Goal: Information Seeking & Learning: Learn about a topic

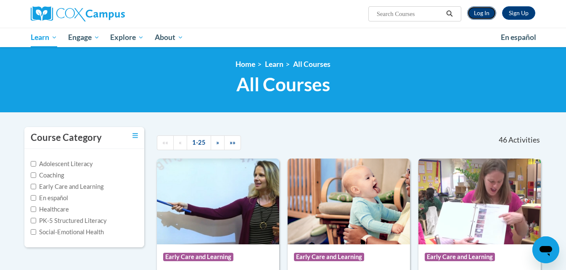
click at [482, 13] on link "Log In" at bounding box center [482, 12] width 29 height 13
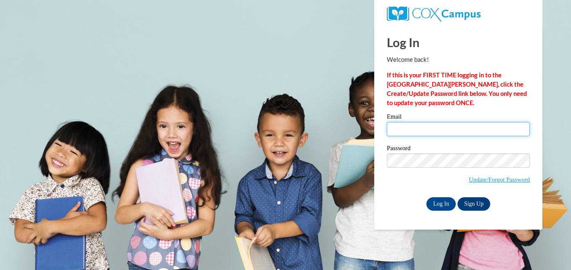
drag, startPoint x: 399, startPoint y: 130, endPoint x: 401, endPoint y: 133, distance: 4.6
click at [399, 130] on input "Email" at bounding box center [458, 129] width 143 height 14
type input "gfoster35@ivytech.edu"
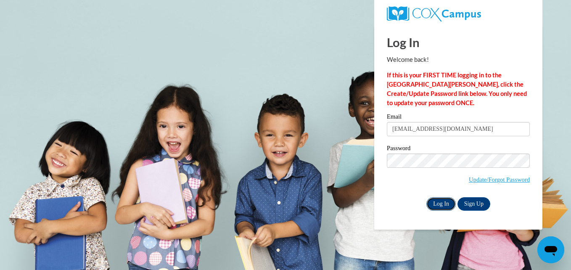
click at [441, 199] on input "Log In" at bounding box center [441, 203] width 29 height 13
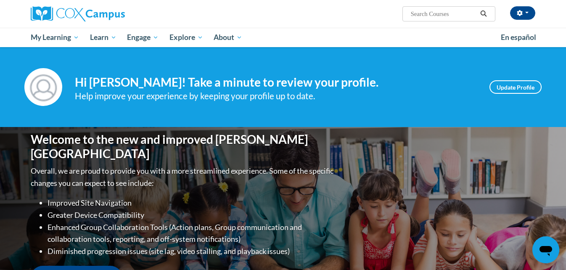
click at [430, 13] on input "Search..." at bounding box center [443, 14] width 67 height 10
type input "assessing our students"
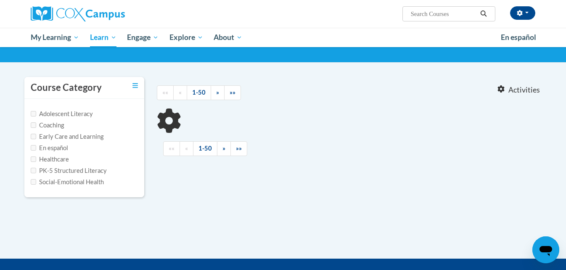
scroll to position [51, 0]
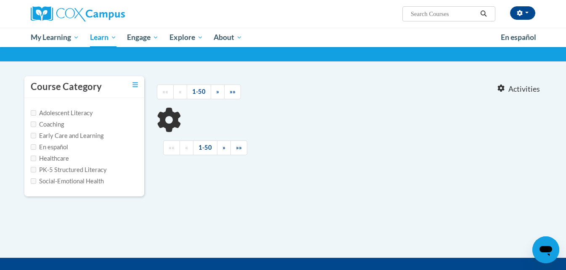
type input "assessing our students"
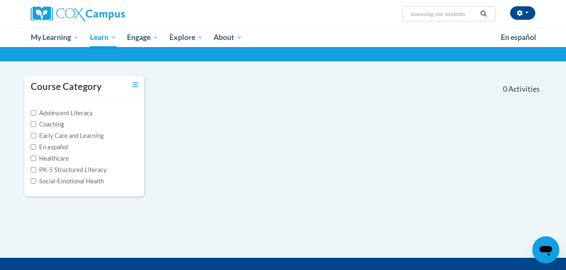
scroll to position [0, 0]
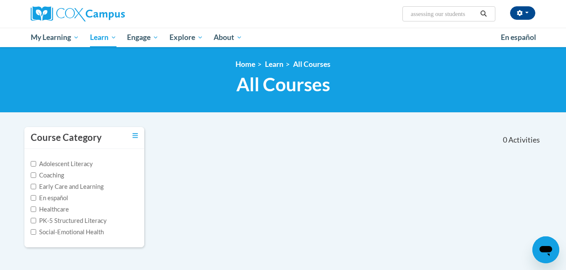
click at [443, 11] on input "assessing our students" at bounding box center [443, 14] width 67 height 10
click at [422, 11] on input "assessing our students" at bounding box center [443, 14] width 67 height 10
click at [459, 12] on input "assessing our students" at bounding box center [443, 14] width 67 height 10
click at [413, 15] on input "assessing our students" at bounding box center [443, 14] width 67 height 10
click at [443, 16] on input "Assessing our students" at bounding box center [443, 14] width 67 height 10
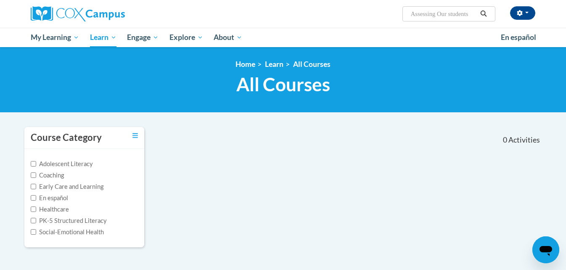
click at [454, 14] on input "Assessing Our students" at bounding box center [443, 14] width 67 height 10
type input "Assessing Our Students"
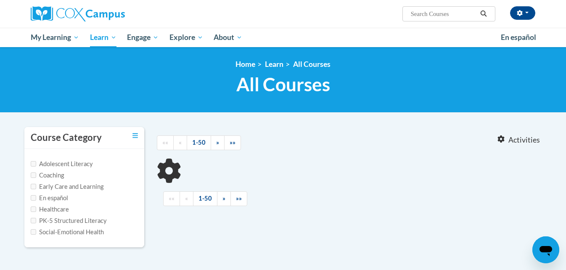
type input "Assessing Our Students"
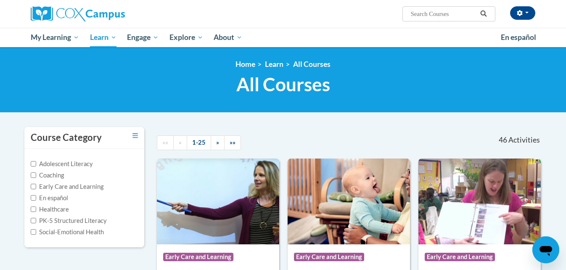
click at [431, 10] on input "Search..." at bounding box center [443, 14] width 67 height 10
type input "assessing our students"
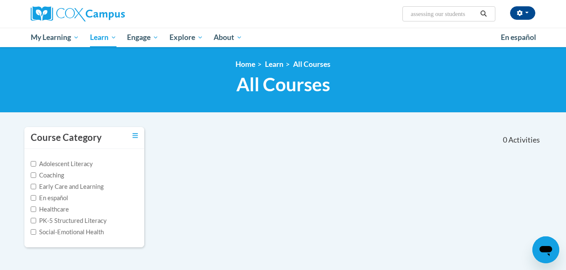
drag, startPoint x: 470, startPoint y: 15, endPoint x: 442, endPoint y: 17, distance: 28.7
click at [442, 17] on input "assessing our students" at bounding box center [443, 14] width 67 height 10
type input "assessing"
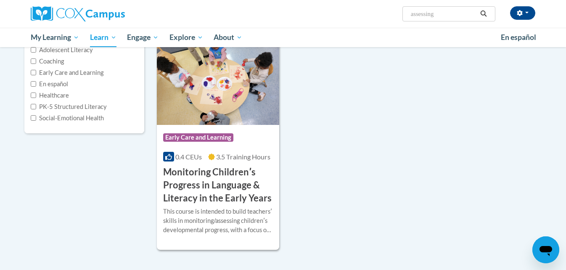
scroll to position [120, 0]
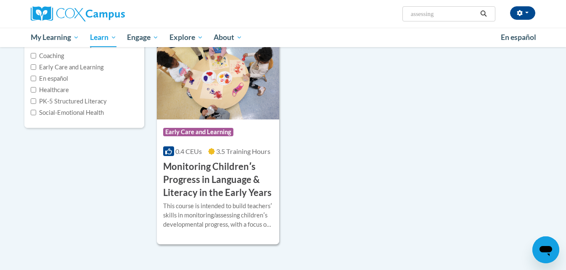
drag, startPoint x: 441, startPoint y: 13, endPoint x: 396, endPoint y: 18, distance: 44.9
click at [396, 18] on div "Grace Foster (America/Indianapolis UTC-04:00) My Profile Inbox My Transcripts L…" at bounding box center [369, 10] width 345 height 21
type input "\"
type input "data driven instruction"
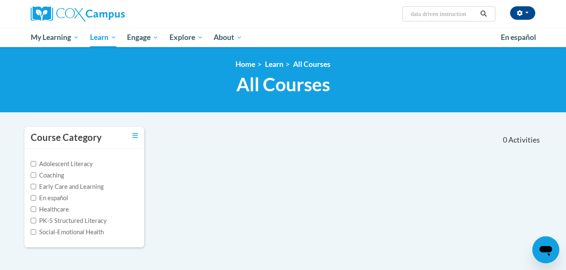
drag, startPoint x: 442, startPoint y: 15, endPoint x: 505, endPoint y: 13, distance: 63.6
click at [505, 13] on div "Grace Foster (America/Indianapolis UTC-04:00) My Profile Inbox My Transcripts L…" at bounding box center [369, 10] width 345 height 21
type input "data driven"
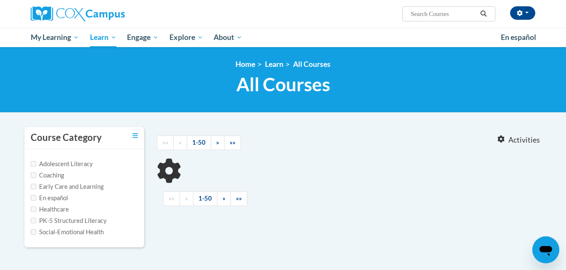
type input "data driven"
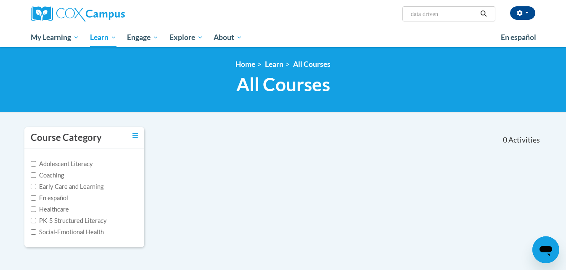
drag, startPoint x: 458, startPoint y: 17, endPoint x: 393, endPoint y: 12, distance: 65.0
click at [394, 12] on div "[PERSON_NAME] ([GEOGRAPHIC_DATA]/[GEOGRAPHIC_DATA] UTC-04:00) My Profile Inbox …" at bounding box center [369, 10] width 345 height 21
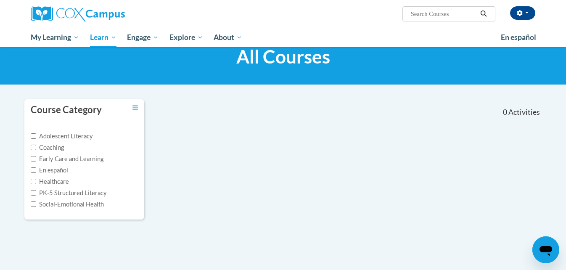
scroll to position [28, 0]
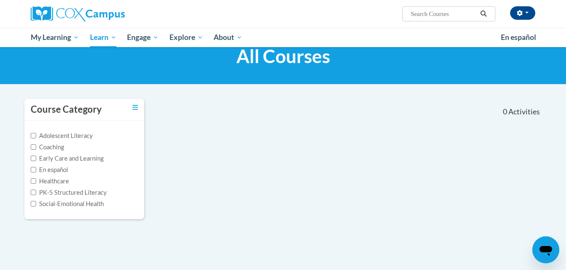
click at [422, 11] on input "Search..." at bounding box center [443, 14] width 67 height 10
type input "data"
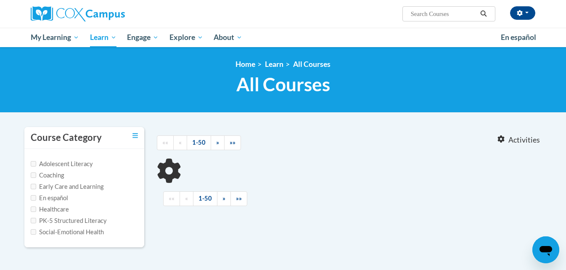
type input "data"
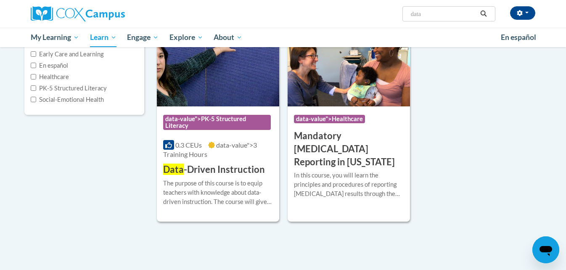
scroll to position [133, 0]
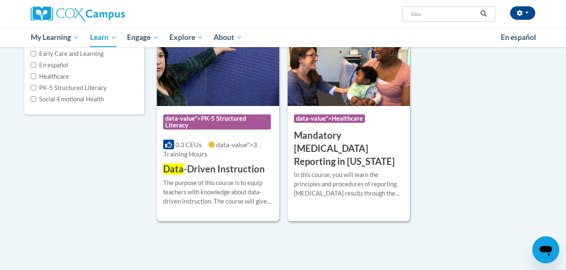
click at [192, 147] on span "0.3 CEUs" at bounding box center [188, 145] width 27 height 8
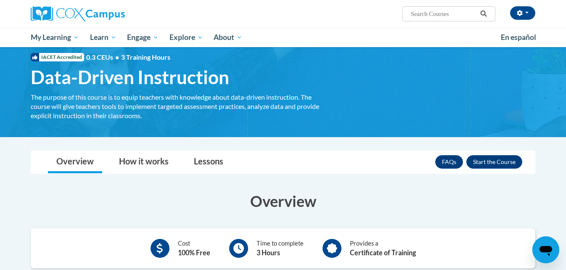
scroll to position [21, 0]
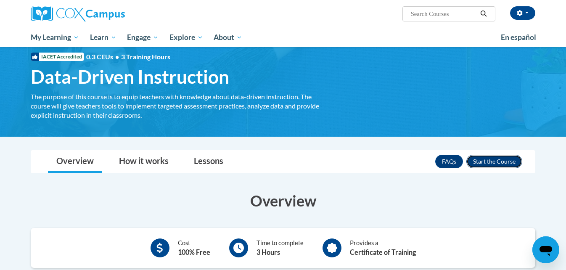
click at [482, 162] on button "Enroll" at bounding box center [495, 161] width 56 height 13
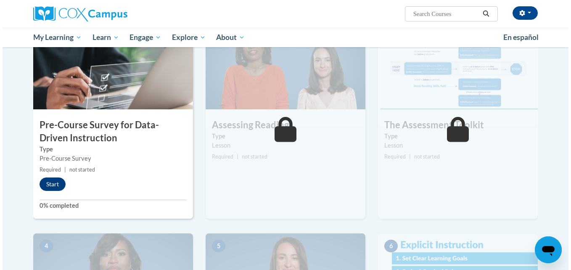
scroll to position [197, 0]
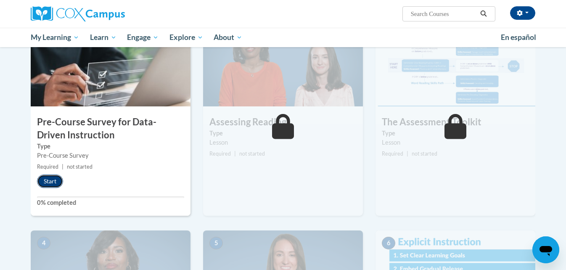
click at [55, 177] on button "Start" at bounding box center [50, 181] width 26 height 13
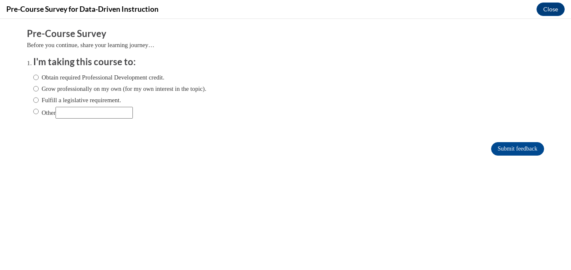
scroll to position [0, 0]
click at [77, 109] on input "Other" at bounding box center [94, 113] width 77 height 12
type input "For class assignment"
click at [33, 115] on input "Other" at bounding box center [35, 111] width 5 height 9
radio input "true"
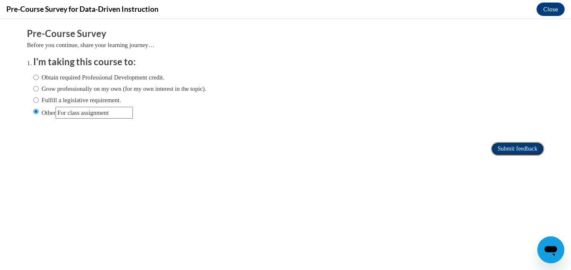
click at [505, 149] on input "Submit feedback" at bounding box center [517, 148] width 53 height 13
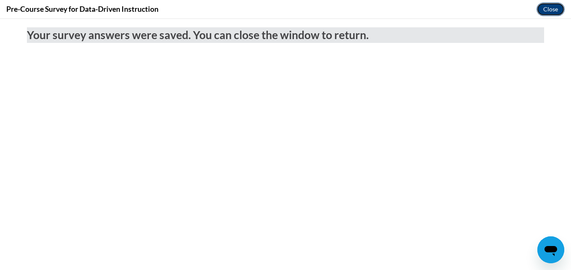
click at [549, 11] on button "Close" at bounding box center [551, 9] width 28 height 13
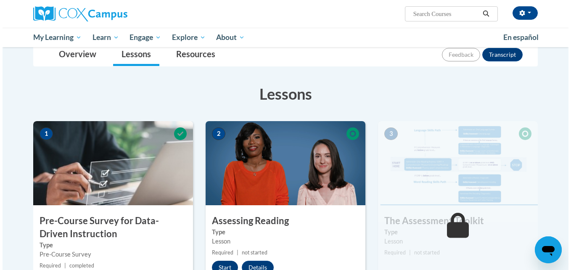
scroll to position [113, 0]
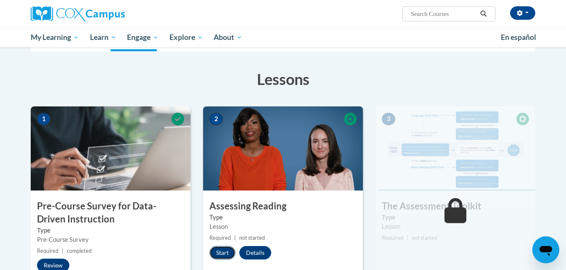
click at [221, 252] on button "Start" at bounding box center [223, 252] width 26 height 13
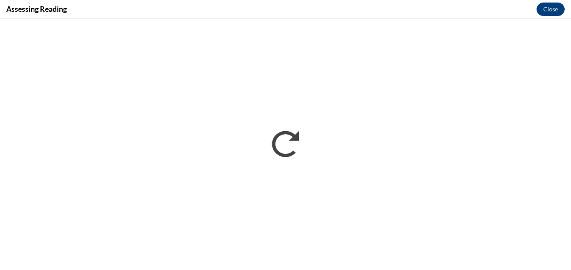
scroll to position [0, 0]
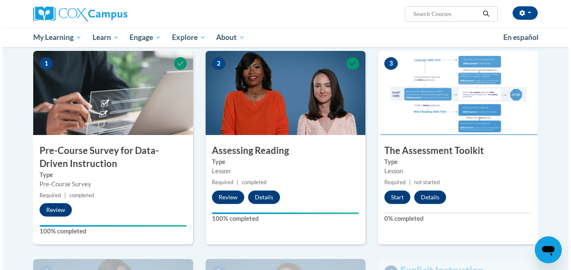
scroll to position [169, 0]
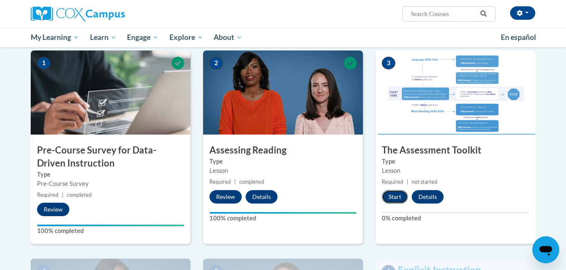
click at [392, 195] on button "Start" at bounding box center [395, 196] width 26 height 13
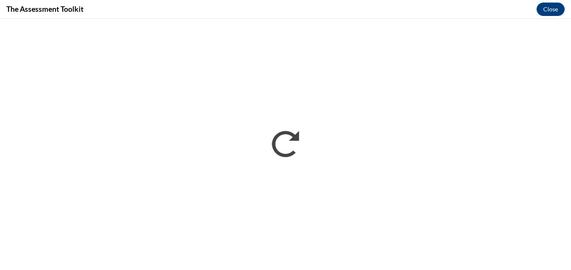
scroll to position [0, 0]
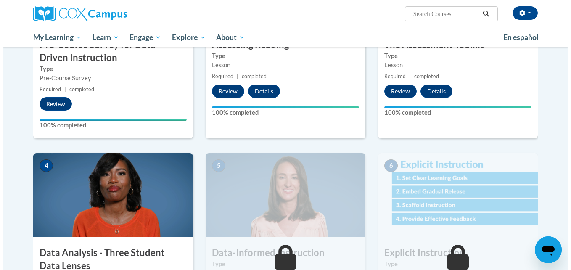
scroll to position [386, 0]
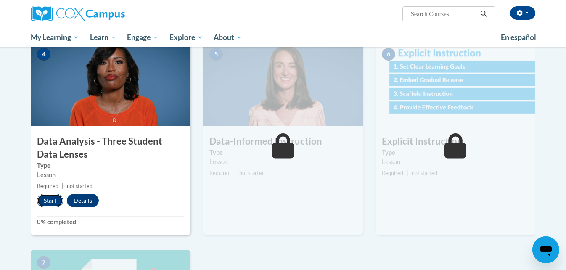
click at [48, 202] on button "Start" at bounding box center [50, 200] width 26 height 13
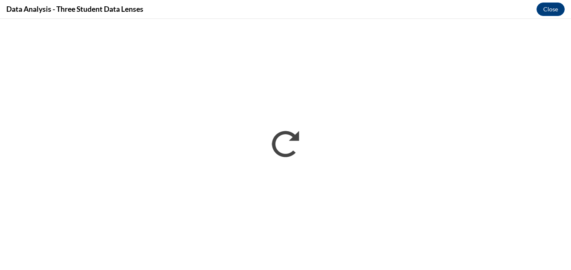
scroll to position [0, 0]
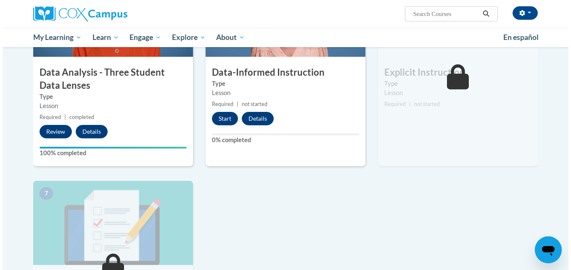
scroll to position [456, 0]
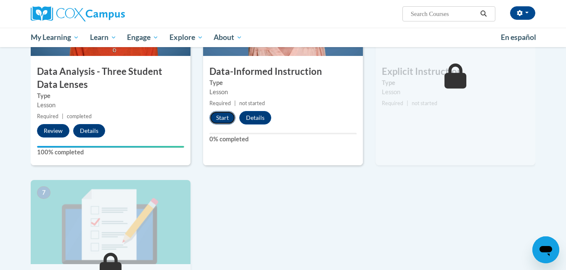
click at [223, 122] on button "Start" at bounding box center [223, 117] width 26 height 13
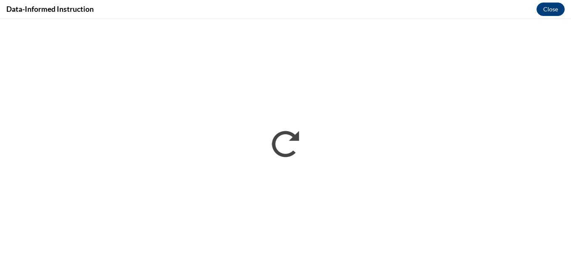
scroll to position [0, 0]
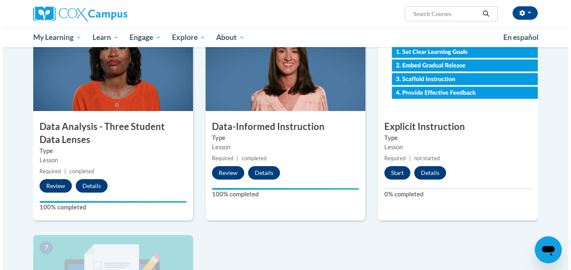
scroll to position [402, 0]
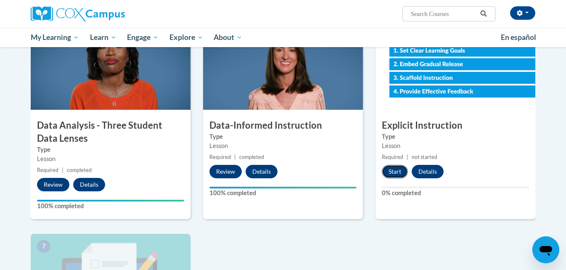
click at [392, 165] on button "Start" at bounding box center [395, 171] width 26 height 13
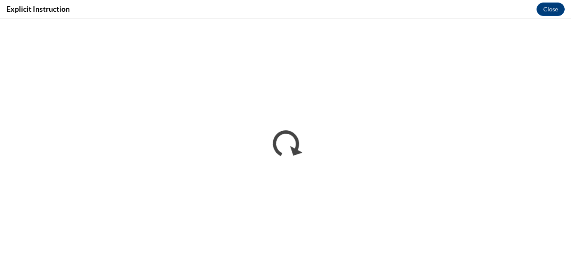
scroll to position [0, 0]
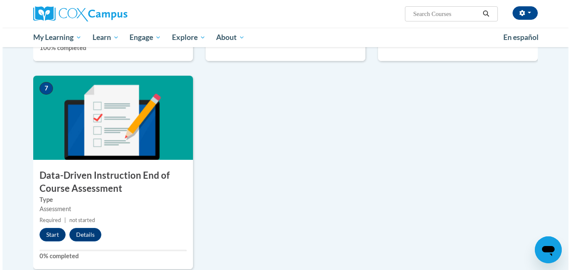
scroll to position [619, 0]
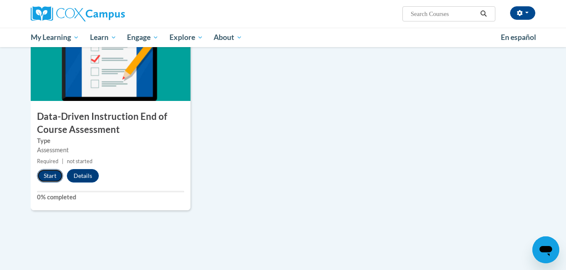
click at [52, 172] on button "Start" at bounding box center [50, 175] width 26 height 13
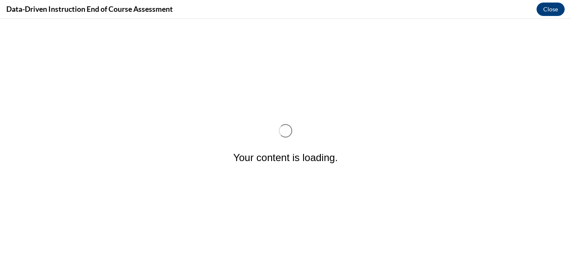
scroll to position [0, 0]
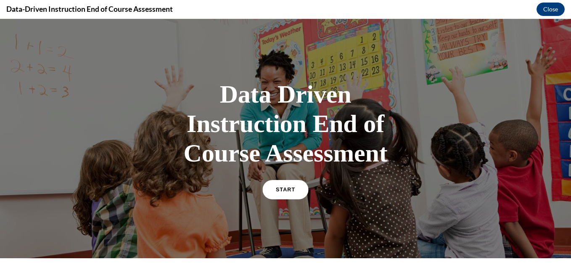
click at [287, 185] on link "START" at bounding box center [286, 189] width 46 height 19
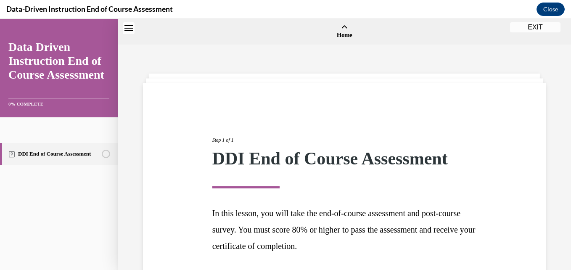
scroll to position [68, 0]
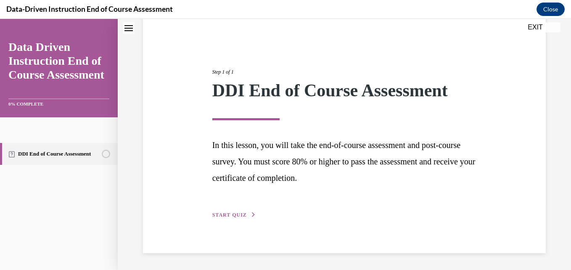
click at [233, 223] on div "Step 1 of 1 DDI End of Course Assessment In this lesson, you will take the end-…" at bounding box center [344, 134] width 403 height 238
click at [226, 215] on span "START QUIZ" at bounding box center [230, 215] width 35 height 6
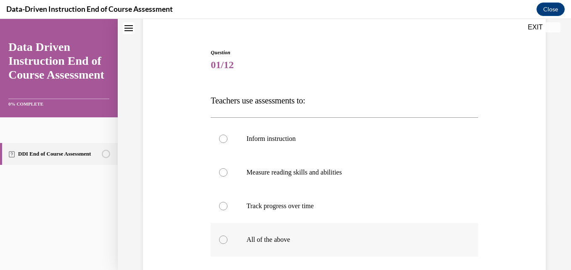
click at [247, 235] on label "All of the above" at bounding box center [344, 240] width 267 height 34
click at [228, 236] on input "All of the above" at bounding box center [223, 240] width 8 height 8
radio input "true"
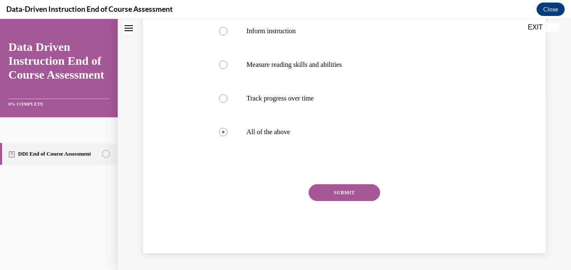
click at [333, 201] on div "SUBMIT" at bounding box center [344, 205] width 267 height 42
click at [330, 195] on button "SUBMIT" at bounding box center [345, 192] width 72 height 17
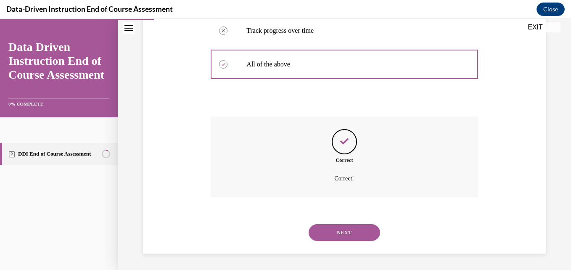
scroll to position [244, 0]
click at [333, 231] on button "NEXT" at bounding box center [345, 232] width 72 height 17
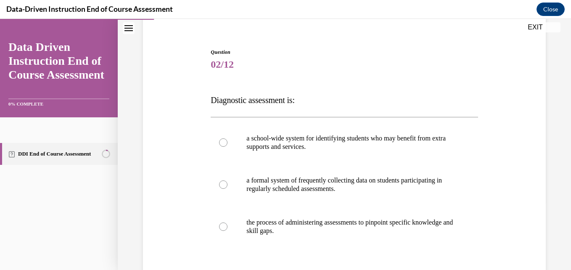
scroll to position [70, 0]
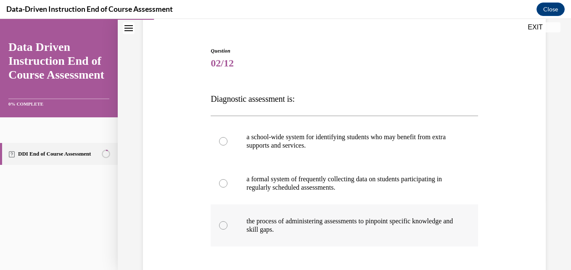
click at [325, 227] on p "the process of administering assessments to pinpoint specific knowledge and ski…" at bounding box center [352, 225] width 210 height 17
click at [228, 227] on input "the process of administering assessments to pinpoint specific knowledge and ski…" at bounding box center [223, 225] width 8 height 8
radio input "true"
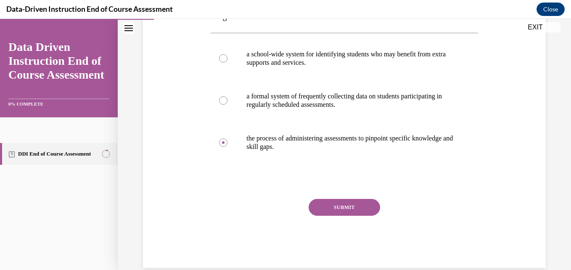
click at [341, 206] on button "SUBMIT" at bounding box center [345, 207] width 72 height 17
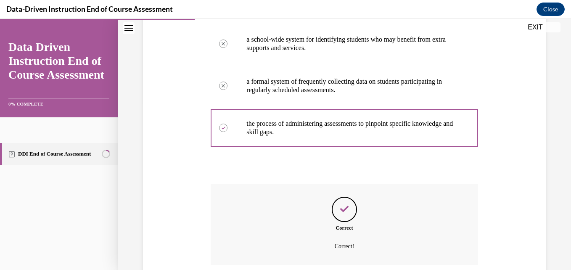
scroll to position [236, 0]
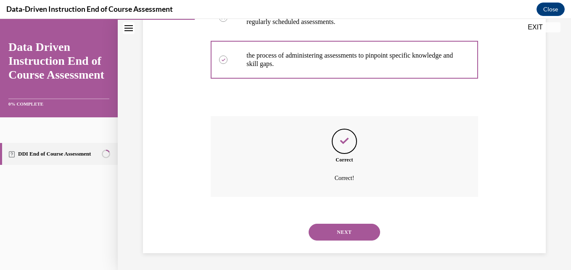
click at [337, 231] on button "NEXT" at bounding box center [345, 232] width 72 height 17
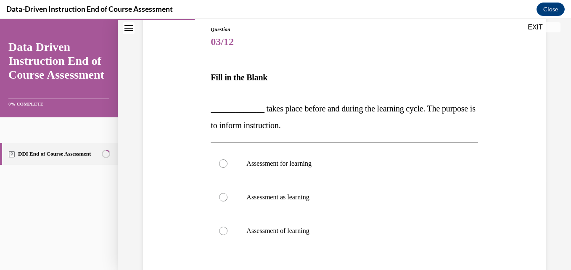
scroll to position [92, 0]
click at [286, 200] on p "Assessment as learning" at bounding box center [352, 197] width 210 height 8
click at [228, 200] on input "Assessment as learning" at bounding box center [223, 197] width 8 height 8
radio input "true"
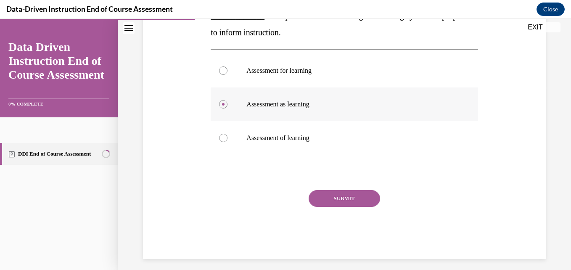
scroll to position [185, 0]
click at [327, 197] on button "SUBMIT" at bounding box center [345, 198] width 72 height 17
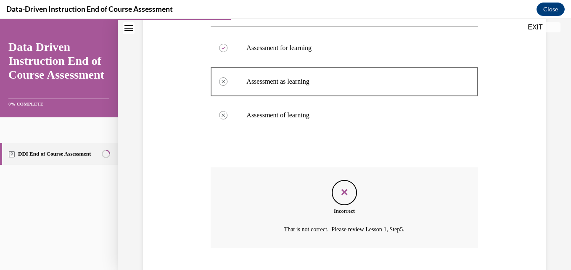
scroll to position [256, 0]
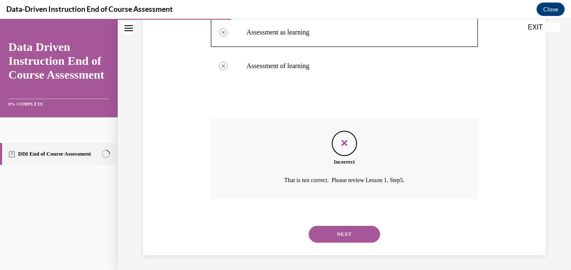
click at [327, 229] on button "NEXT" at bounding box center [345, 234] width 72 height 17
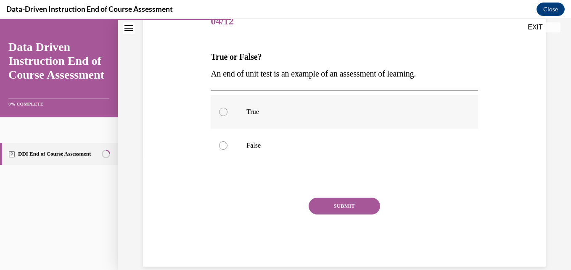
scroll to position [112, 0]
click at [282, 104] on label "True" at bounding box center [344, 112] width 267 height 34
click at [228, 107] on input "True" at bounding box center [223, 111] width 8 height 8
radio input "true"
click at [329, 206] on button "SUBMIT" at bounding box center [345, 205] width 72 height 17
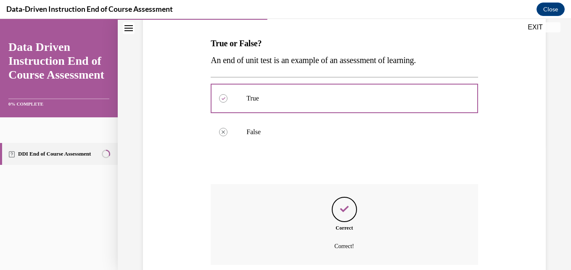
scroll to position [194, 0]
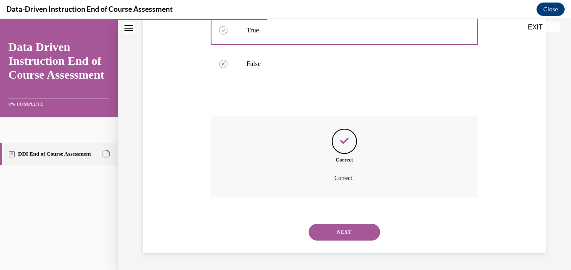
click at [352, 228] on button "NEXT" at bounding box center [345, 232] width 72 height 17
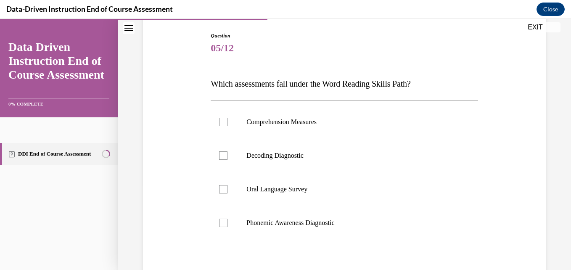
scroll to position [85, 0]
click at [356, 123] on p "Comprehension Measures" at bounding box center [352, 121] width 210 height 8
click at [228, 123] on input "Comprehension Measures" at bounding box center [223, 121] width 8 height 8
checkbox input "true"
click at [334, 143] on label "Decoding Diagnostic" at bounding box center [344, 155] width 267 height 34
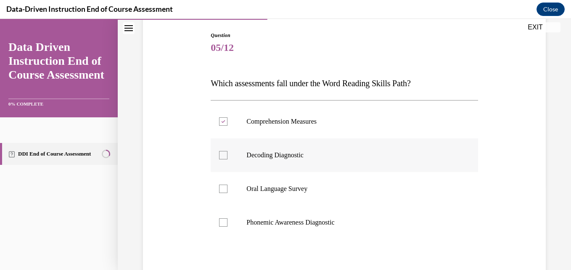
click at [228, 151] on input "Decoding Diagnostic" at bounding box center [223, 155] width 8 height 8
checkbox input "true"
click at [321, 188] on p "Oral Language Survey" at bounding box center [352, 189] width 210 height 8
click at [228, 188] on input "Oral Language Survey" at bounding box center [223, 189] width 8 height 8
checkbox input "true"
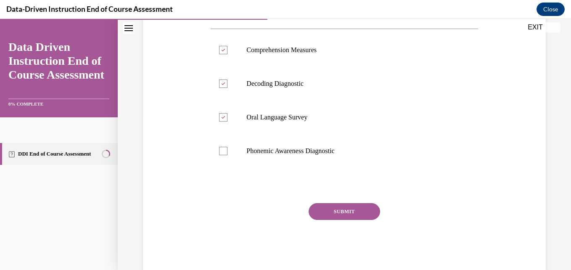
click at [331, 207] on button "SUBMIT" at bounding box center [345, 211] width 72 height 17
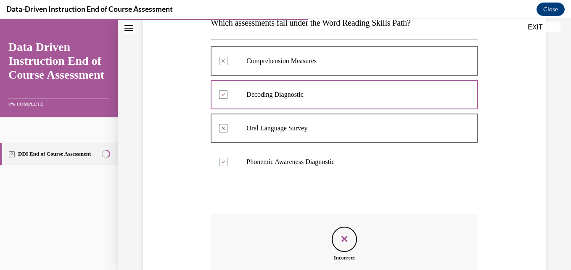
scroll to position [244, 0]
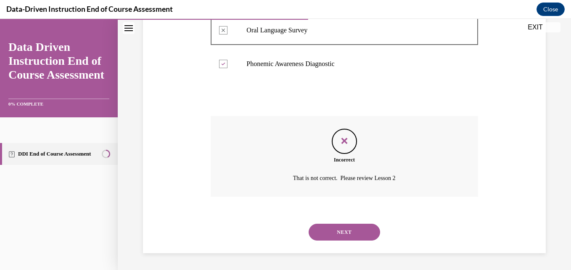
click at [342, 228] on button "NEXT" at bounding box center [345, 232] width 72 height 17
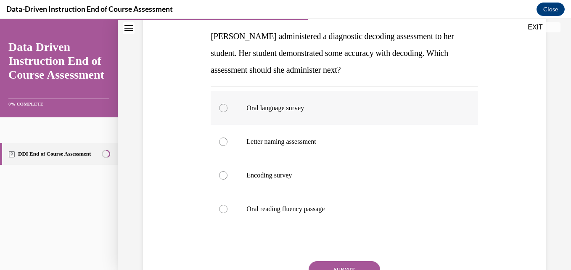
scroll to position [133, 0]
click at [311, 180] on label "Encoding survey" at bounding box center [344, 175] width 267 height 34
click at [228, 179] on input "Encoding survey" at bounding box center [223, 175] width 8 height 8
radio input "true"
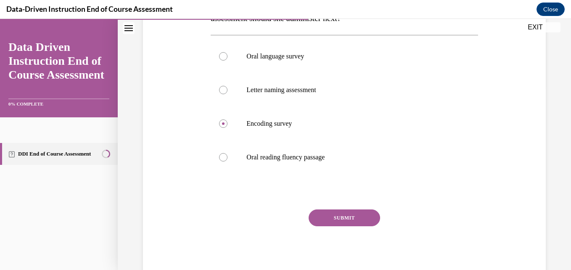
click at [334, 220] on button "SUBMIT" at bounding box center [345, 218] width 72 height 17
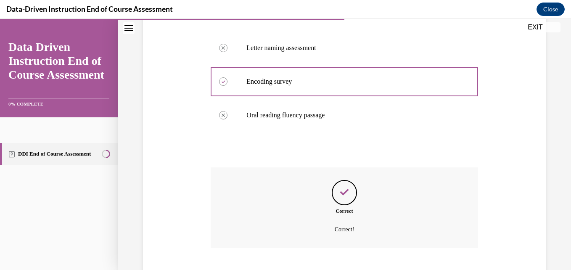
scroll to position [278, 0]
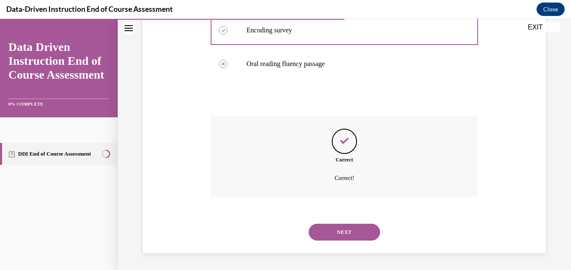
click at [344, 226] on button "NEXT" at bounding box center [345, 232] width 72 height 17
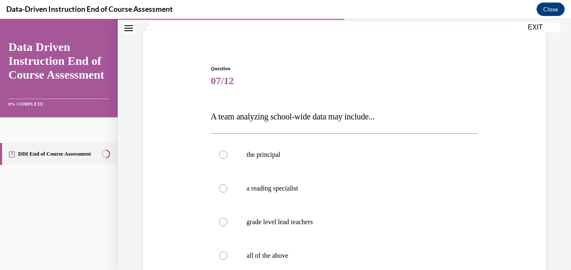
scroll to position [53, 0]
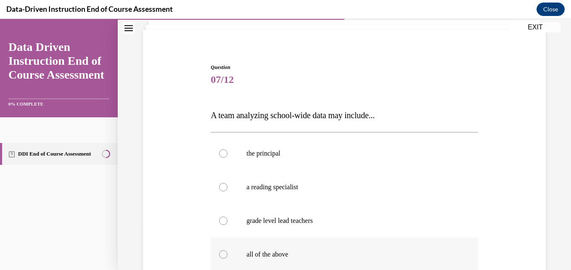
click at [279, 267] on label "all of the above" at bounding box center [344, 255] width 267 height 34
click at [228, 259] on input "all of the above" at bounding box center [223, 254] width 8 height 8
radio input "true"
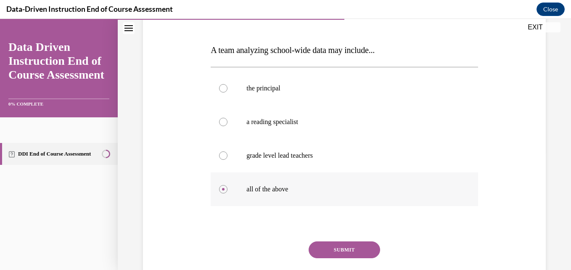
scroll to position [141, 0]
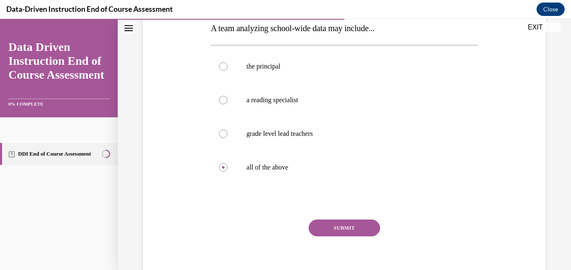
click at [338, 227] on button "SUBMIT" at bounding box center [345, 228] width 72 height 17
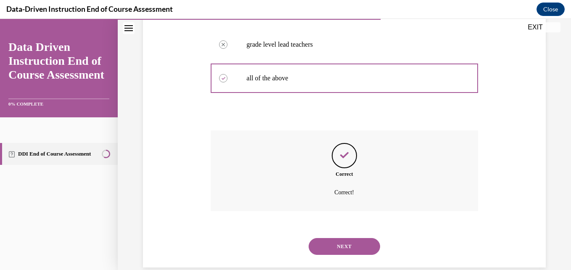
scroll to position [244, 0]
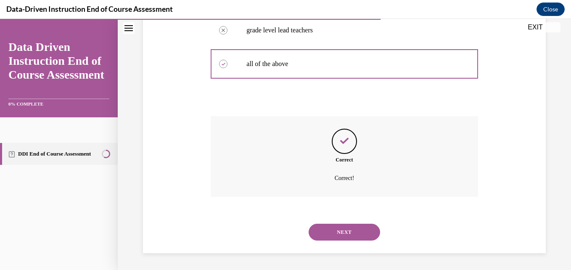
click at [348, 236] on button "NEXT" at bounding box center [345, 232] width 72 height 17
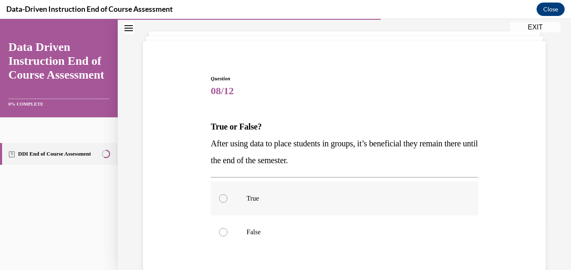
scroll to position [64, 0]
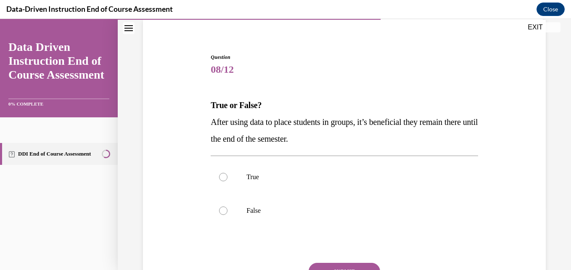
click at [340, 233] on div "Question 08/12 True or False? After using data to place students in groups, it’…" at bounding box center [344, 192] width 267 height 279
click at [319, 219] on label "False" at bounding box center [344, 211] width 267 height 34
click at [228, 215] on input "False" at bounding box center [223, 211] width 8 height 8
radio input "true"
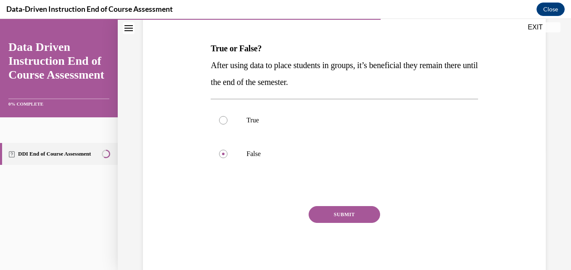
click at [328, 214] on button "SUBMIT" at bounding box center [345, 214] width 72 height 17
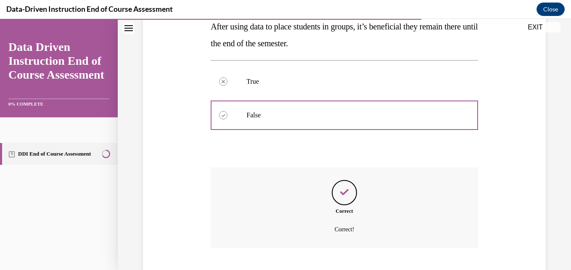
scroll to position [210, 0]
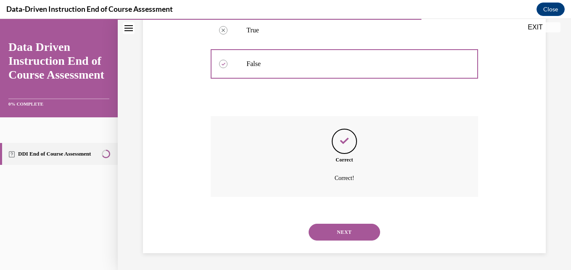
click at [334, 229] on button "NEXT" at bounding box center [345, 232] width 72 height 17
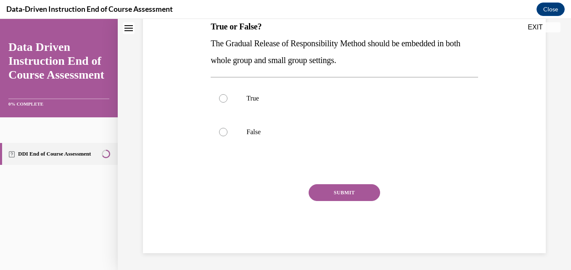
scroll to position [0, 0]
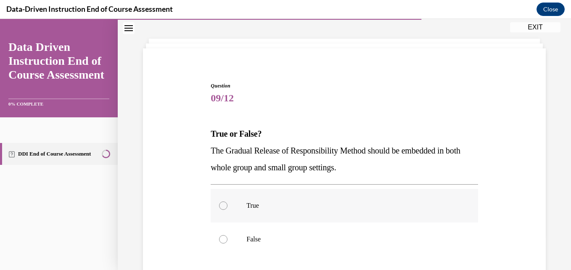
click at [315, 209] on p "True" at bounding box center [352, 206] width 210 height 8
click at [228, 209] on input "True" at bounding box center [223, 206] width 8 height 8
radio input "true"
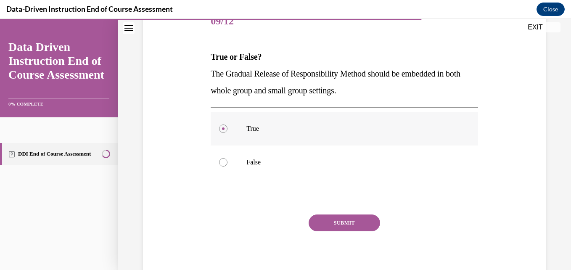
scroll to position [112, 0]
click at [337, 222] on button "SUBMIT" at bounding box center [345, 222] width 72 height 17
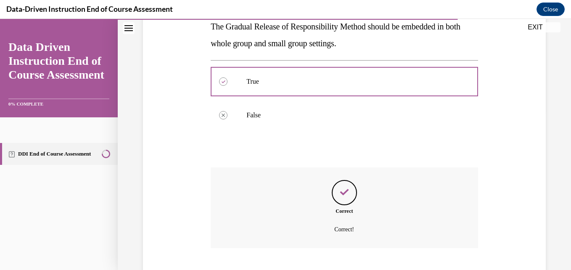
scroll to position [210, 0]
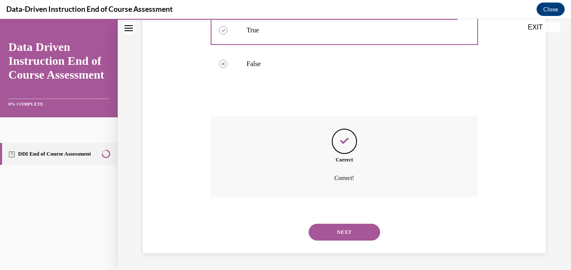
click at [338, 230] on button "NEXT" at bounding box center [345, 232] width 72 height 17
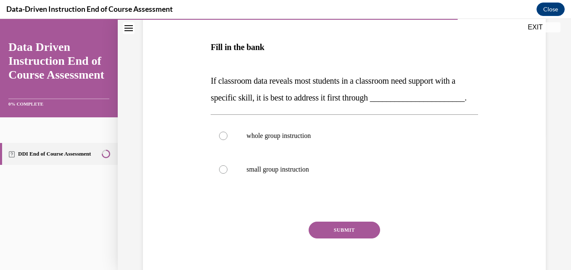
scroll to position [136, 0]
click at [317, 174] on p "small group instruction" at bounding box center [352, 169] width 210 height 8
click at [228, 174] on input "small group instruction" at bounding box center [223, 169] width 8 height 8
radio input "true"
click at [333, 153] on label "whole group instruction" at bounding box center [344, 136] width 267 height 34
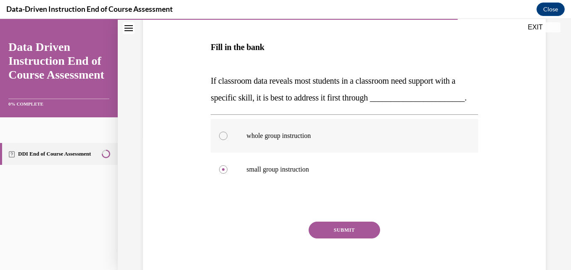
click at [228, 140] on input "whole group instruction" at bounding box center [223, 136] width 8 height 8
radio input "true"
click at [334, 239] on button "SUBMIT" at bounding box center [345, 230] width 72 height 17
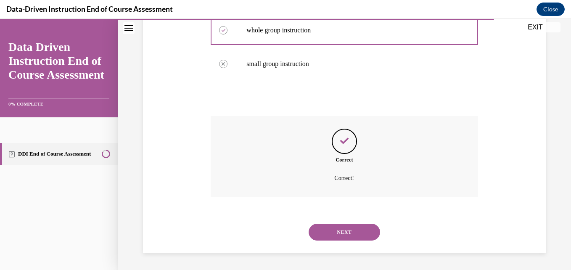
scroll to position [258, 0]
click at [330, 238] on button "NEXT" at bounding box center [345, 232] width 72 height 17
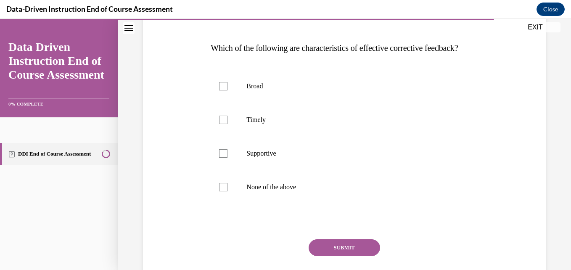
scroll to position [123, 0]
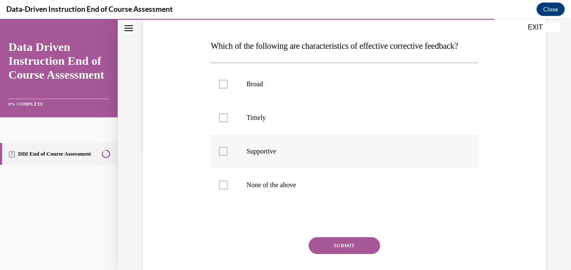
click at [274, 156] on p "Supportive" at bounding box center [352, 151] width 210 height 8
click at [228, 156] on input "Supportive" at bounding box center [223, 151] width 8 height 8
checkbox input "true"
click at [271, 101] on label "Broad" at bounding box center [344, 84] width 267 height 34
click at [228, 88] on input "Broad" at bounding box center [223, 84] width 8 height 8
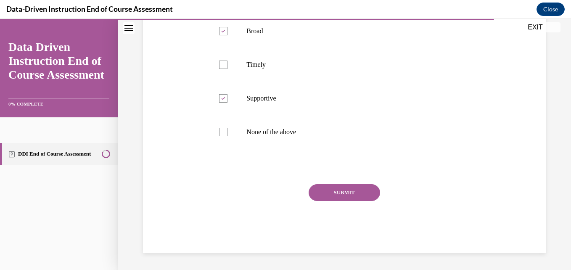
scroll to position [179, 0]
click at [274, 48] on label "Broad" at bounding box center [344, 31] width 267 height 34
click at [228, 35] on input "Broad" at bounding box center [223, 31] width 8 height 8
checkbox input "false"
click at [332, 201] on button "SUBMIT" at bounding box center [345, 192] width 72 height 17
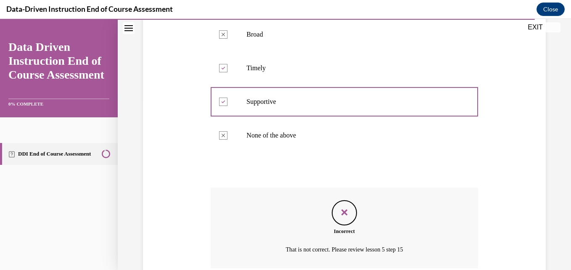
scroll to position [261, 0]
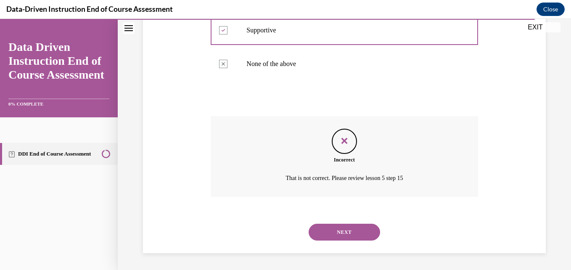
click at [335, 236] on button "NEXT" at bounding box center [345, 232] width 72 height 17
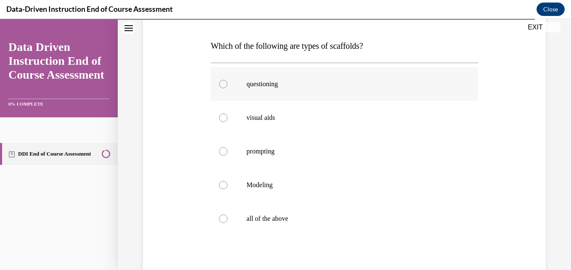
scroll to position [134, 0]
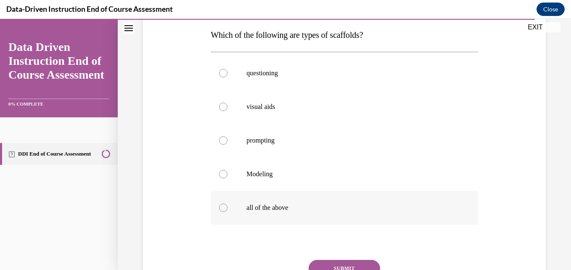
click at [252, 203] on label "all of the above" at bounding box center [344, 208] width 267 height 34
click at [228, 204] on input "all of the above" at bounding box center [223, 208] width 8 height 8
radio input "true"
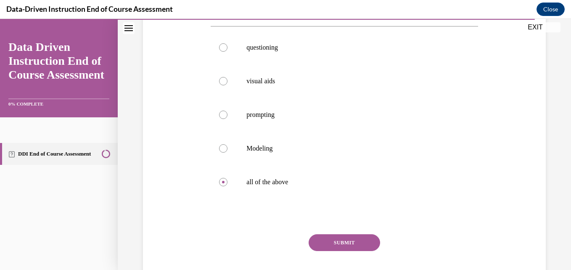
click at [320, 237] on button "SUBMIT" at bounding box center [345, 242] width 72 height 17
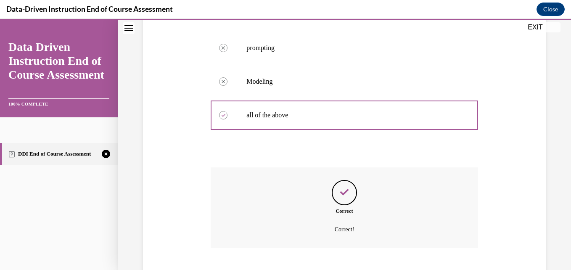
scroll to position [278, 0]
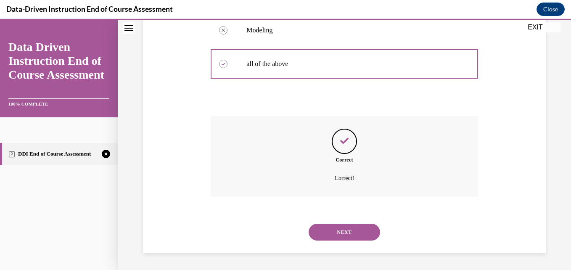
click at [322, 229] on button "NEXT" at bounding box center [345, 232] width 72 height 17
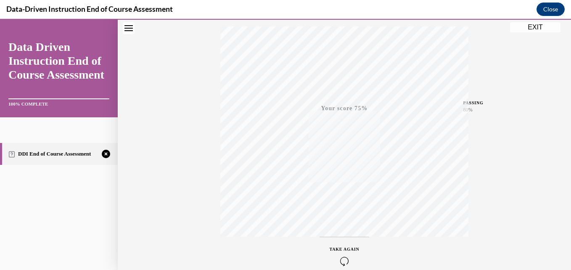
scroll to position [180, 0]
click at [339, 217] on icon "button" at bounding box center [345, 218] width 30 height 9
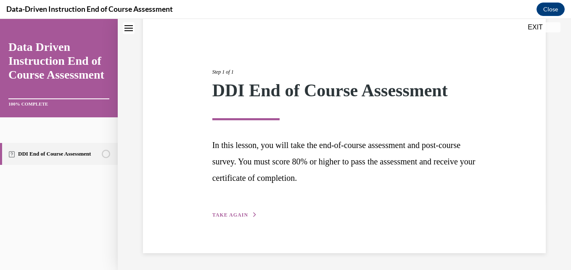
scroll to position [68, 0]
click at [234, 222] on div "Step 1 of 1 DDI End of Course Assessment In this lesson, you will take the end-…" at bounding box center [344, 134] width 403 height 238
click at [226, 215] on span "TAKE AGAIN" at bounding box center [231, 215] width 36 height 6
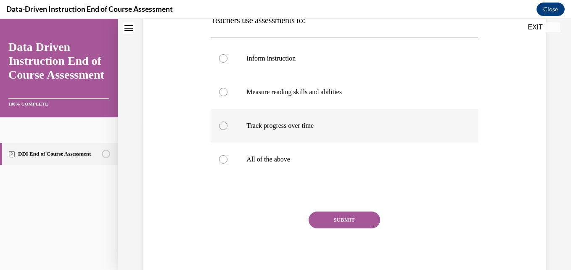
scroll to position [149, 0]
click at [274, 165] on label "All of the above" at bounding box center [344, 159] width 267 height 34
click at [228, 163] on input "All of the above" at bounding box center [223, 159] width 8 height 8
radio input "true"
click at [329, 220] on button "SUBMIT" at bounding box center [345, 219] width 72 height 17
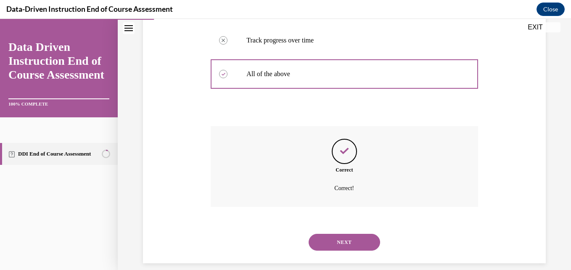
scroll to position [244, 0]
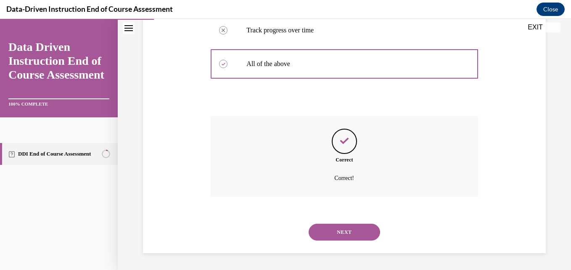
click at [337, 233] on button "NEXT" at bounding box center [345, 232] width 72 height 17
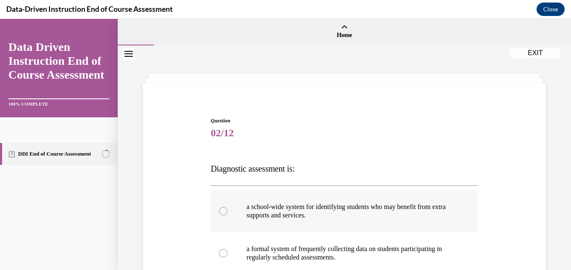
scroll to position [154, 0]
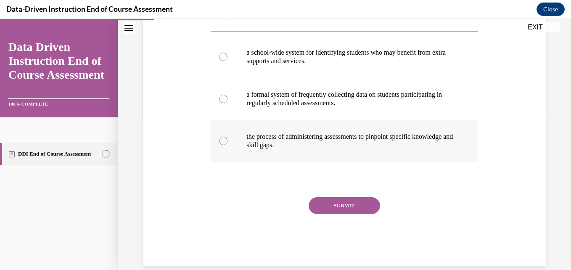
click at [272, 133] on p "the process of administering assessments to pinpoint specific knowledge and ski…" at bounding box center [352, 141] width 210 height 17
click at [228, 137] on input "the process of administering assessments to pinpoint specific knowledge and ski…" at bounding box center [223, 141] width 8 height 8
radio input "true"
click at [337, 219] on div "SUBMIT" at bounding box center [344, 218] width 267 height 42
click at [325, 197] on div "Question 02/12 Diagnostic assessment is: a school-wide system for identifying s…" at bounding box center [344, 115] width 267 height 304
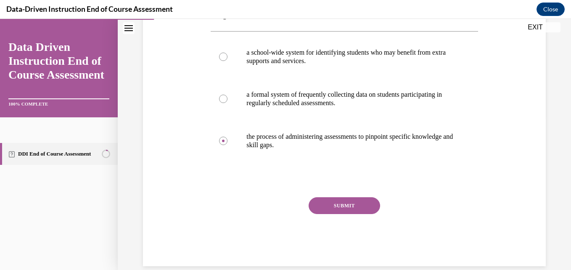
click at [326, 202] on button "SUBMIT" at bounding box center [345, 205] width 72 height 17
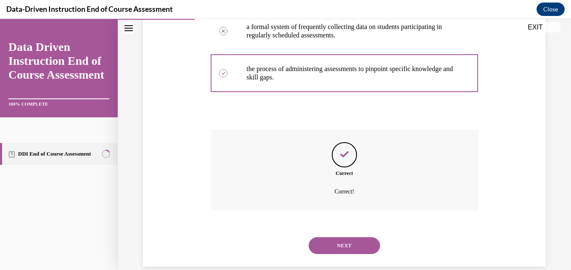
scroll to position [236, 0]
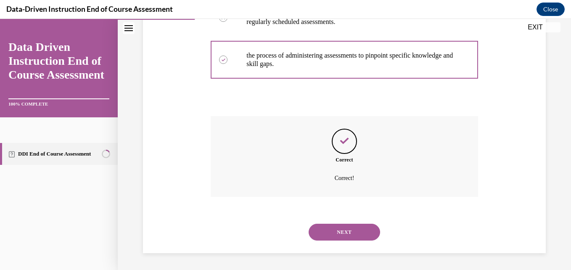
click at [336, 228] on button "NEXT" at bounding box center [345, 232] width 72 height 17
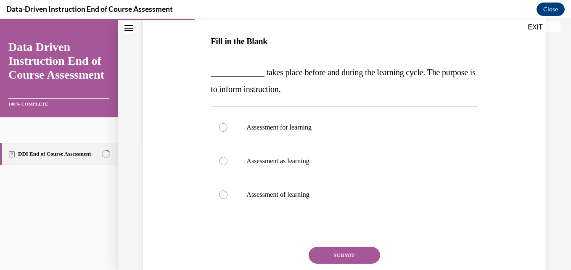
scroll to position [129, 0]
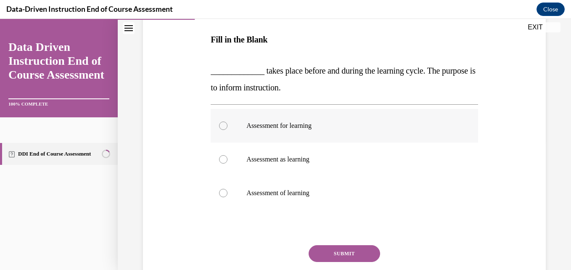
click at [287, 138] on label "Assessment for learning" at bounding box center [344, 126] width 267 height 34
click at [228, 130] on input "Assessment for learning" at bounding box center [223, 126] width 8 height 8
radio input "true"
click at [333, 258] on button "SUBMIT" at bounding box center [345, 253] width 72 height 17
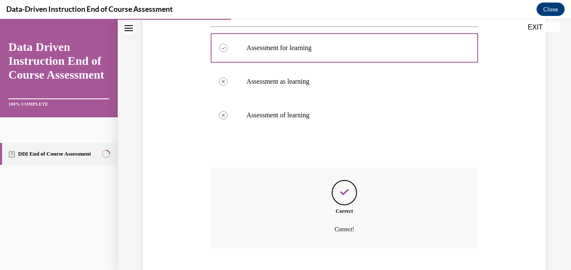
scroll to position [258, 0]
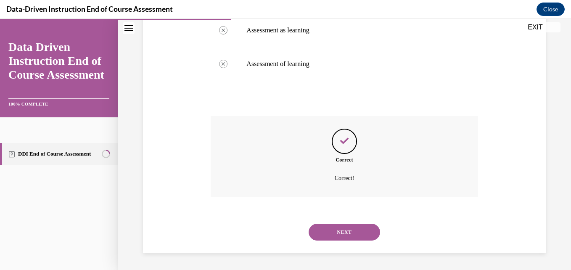
click at [337, 228] on button "NEXT" at bounding box center [345, 232] width 72 height 17
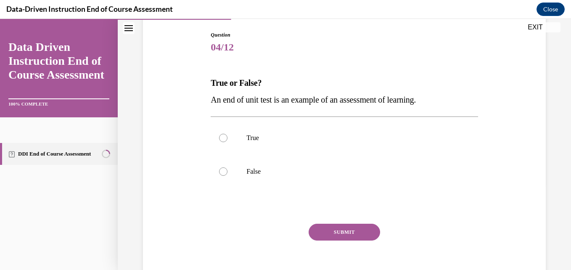
scroll to position [91, 0]
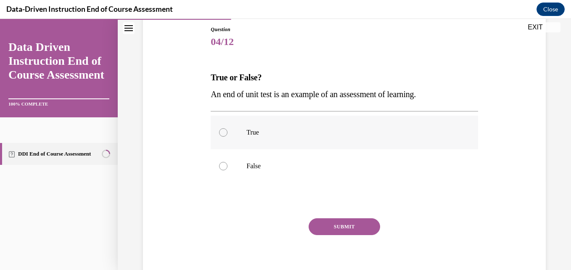
click at [263, 146] on label "True" at bounding box center [344, 133] width 267 height 34
click at [228, 137] on input "True" at bounding box center [223, 132] width 8 height 8
radio input "true"
click at [322, 222] on button "SUBMIT" at bounding box center [345, 226] width 72 height 17
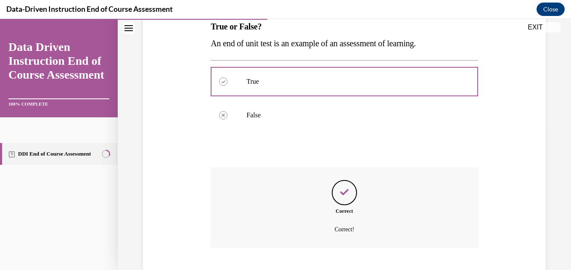
scroll to position [194, 0]
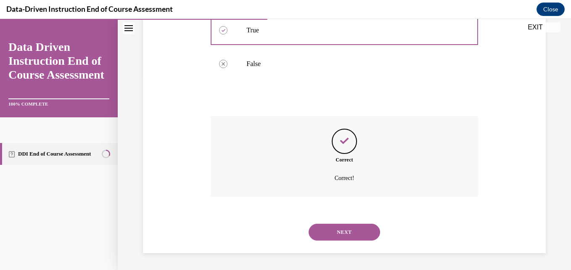
click at [324, 226] on button "NEXT" at bounding box center [345, 232] width 72 height 17
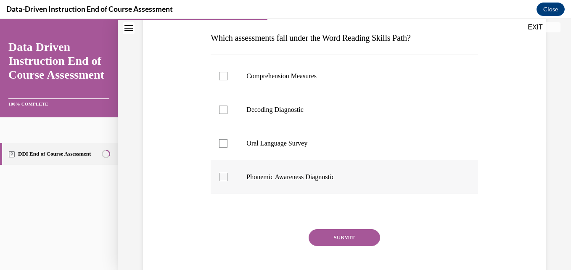
scroll to position [133, 0]
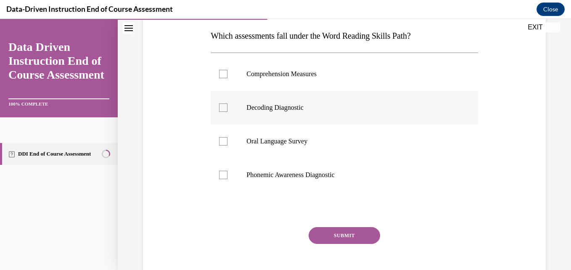
click at [282, 119] on label "Decoding Diagnostic" at bounding box center [344, 108] width 267 height 34
click at [228, 112] on input "Decoding Diagnostic" at bounding box center [223, 108] width 8 height 8
checkbox input "true"
click at [303, 176] on p "Phonemic Awareness Diagnostic" at bounding box center [352, 175] width 210 height 8
click at [228, 176] on input "Phonemic Awareness Diagnostic" at bounding box center [223, 175] width 8 height 8
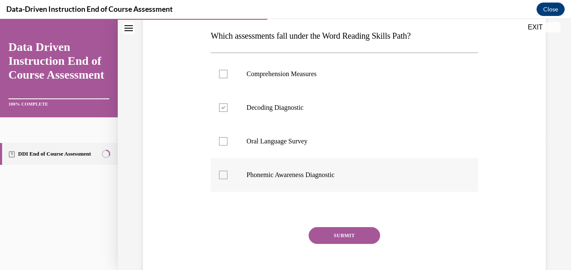
checkbox input "true"
click at [328, 231] on button "SUBMIT" at bounding box center [345, 235] width 72 height 17
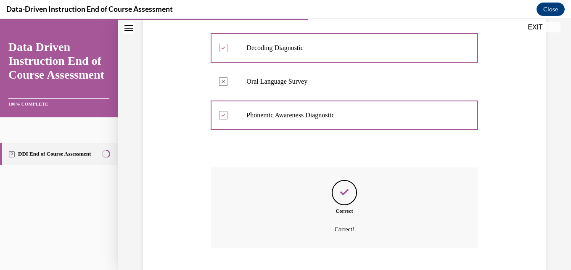
scroll to position [244, 0]
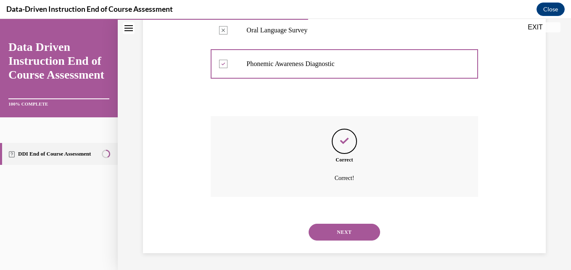
click at [344, 237] on button "NEXT" at bounding box center [345, 232] width 72 height 17
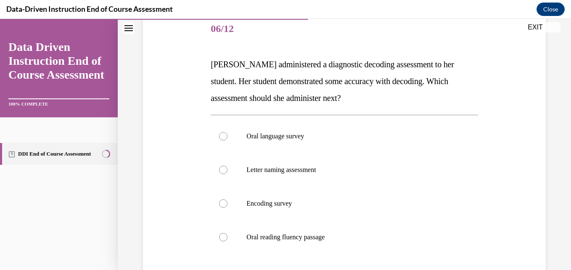
scroll to position [105, 0]
click at [305, 205] on p "Encoding survey" at bounding box center [352, 203] width 210 height 8
click at [228, 205] on input "Encoding survey" at bounding box center [223, 203] width 8 height 8
radio input "true"
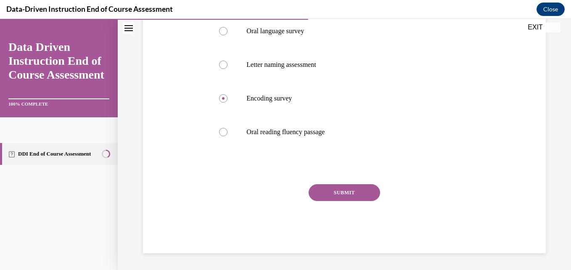
click at [311, 199] on button "SUBMIT" at bounding box center [345, 192] width 72 height 17
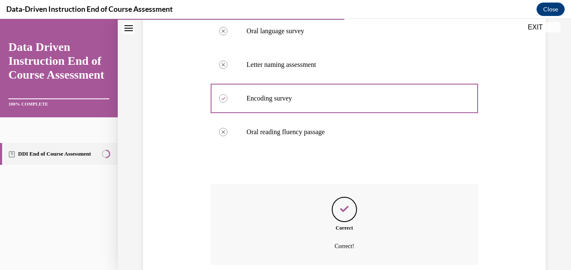
scroll to position [278, 0]
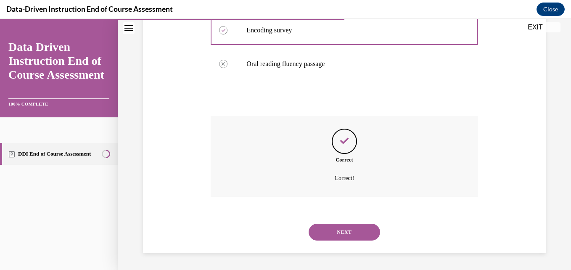
click at [332, 231] on button "NEXT" at bounding box center [345, 232] width 72 height 17
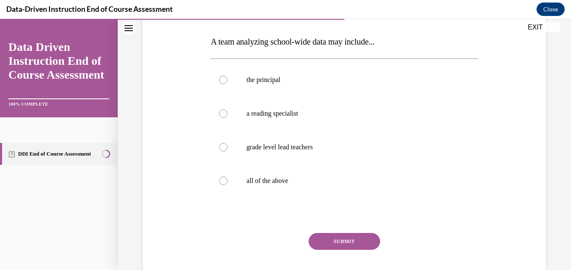
scroll to position [129, 0]
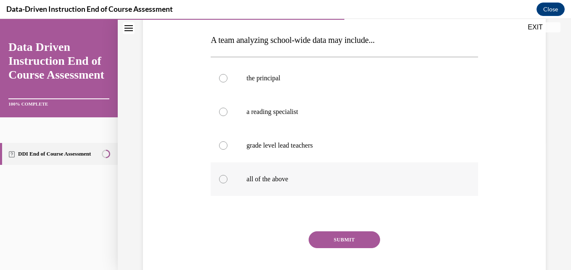
click at [284, 183] on label "all of the above" at bounding box center [344, 179] width 267 height 34
click at [228, 183] on input "all of the above" at bounding box center [223, 179] width 8 height 8
radio input "true"
click at [335, 244] on button "SUBMIT" at bounding box center [345, 239] width 72 height 17
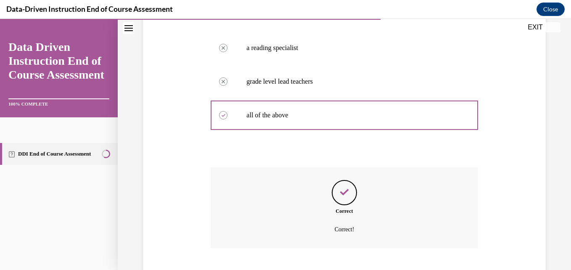
scroll to position [244, 0]
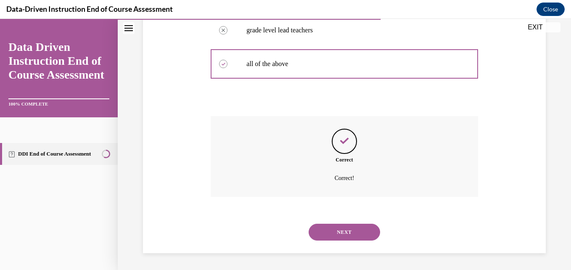
click at [334, 242] on div "NEXT" at bounding box center [344, 232] width 267 height 34
click at [330, 234] on button "NEXT" at bounding box center [345, 232] width 72 height 17
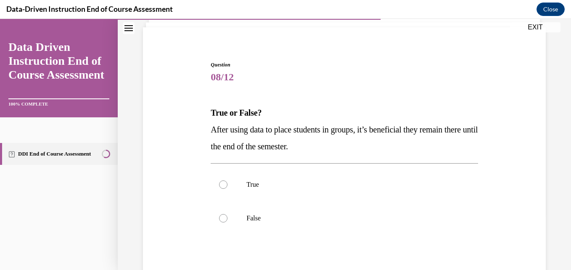
scroll to position [142, 0]
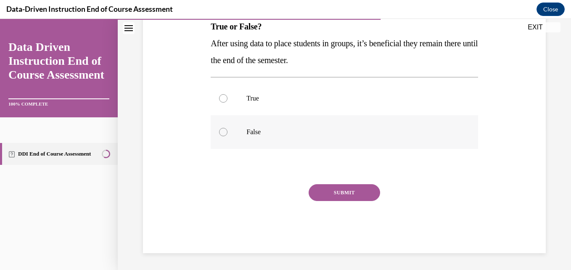
click at [253, 127] on label "False" at bounding box center [344, 132] width 267 height 34
click at [228, 128] on input "False" at bounding box center [223, 132] width 8 height 8
radio input "true"
click at [356, 189] on button "SUBMIT" at bounding box center [345, 192] width 72 height 17
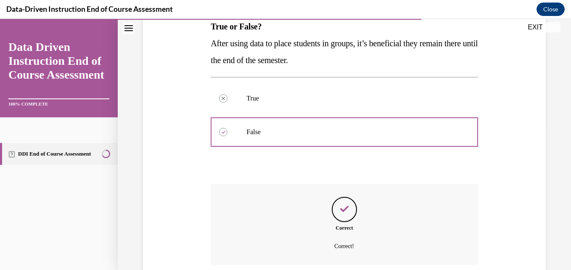
scroll to position [210, 0]
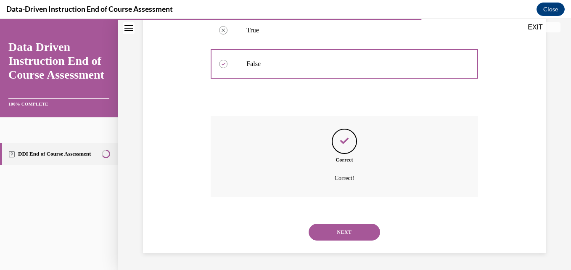
click at [348, 227] on button "NEXT" at bounding box center [345, 232] width 72 height 17
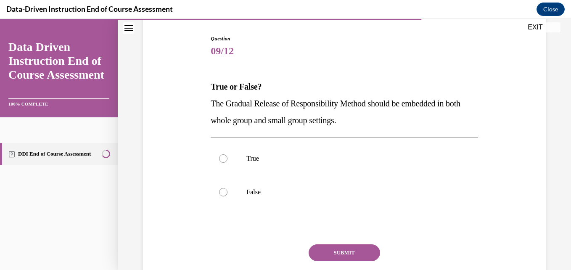
scroll to position [85, 0]
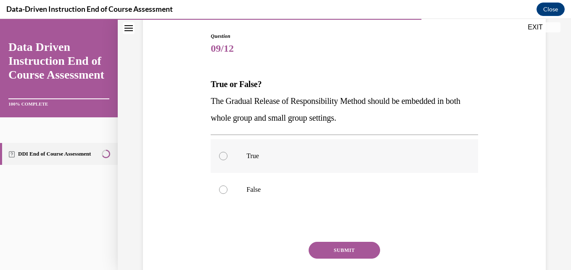
click at [258, 165] on label "True" at bounding box center [344, 156] width 267 height 34
click at [228, 160] on input "True" at bounding box center [223, 156] width 8 height 8
radio input "true"
click at [347, 250] on button "SUBMIT" at bounding box center [345, 250] width 72 height 17
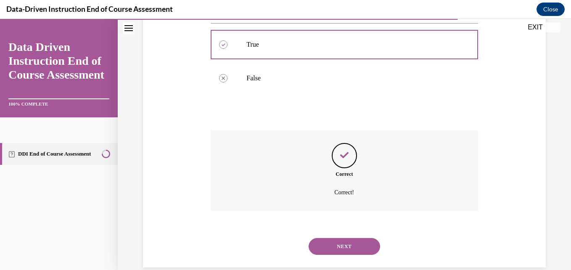
scroll to position [210, 0]
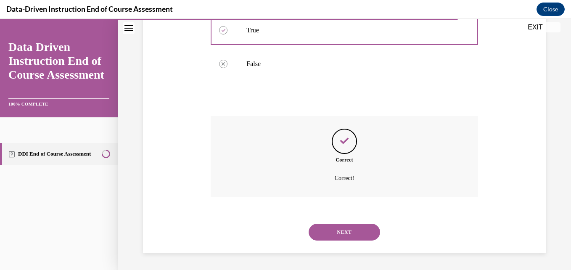
click at [335, 234] on button "NEXT" at bounding box center [345, 232] width 72 height 17
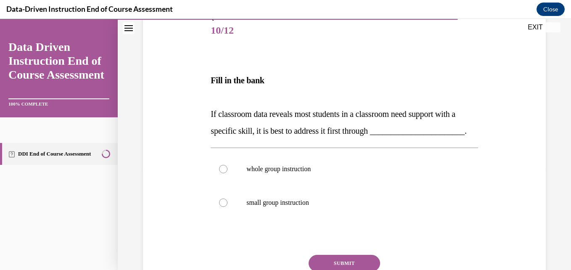
scroll to position [116, 0]
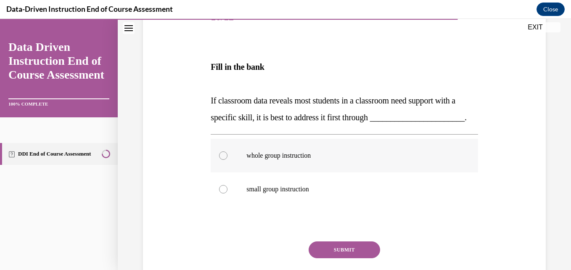
click at [279, 173] on label "whole group instruction" at bounding box center [344, 156] width 267 height 34
click at [228, 160] on input "whole group instruction" at bounding box center [223, 155] width 8 height 8
radio input "true"
click at [350, 258] on button "SUBMIT" at bounding box center [345, 250] width 72 height 17
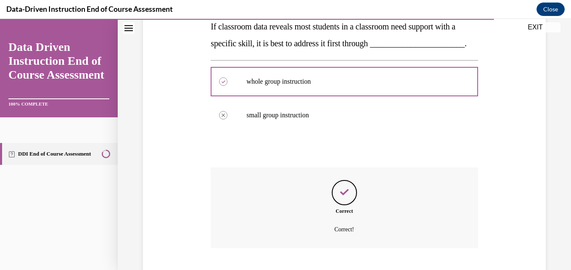
scroll to position [258, 0]
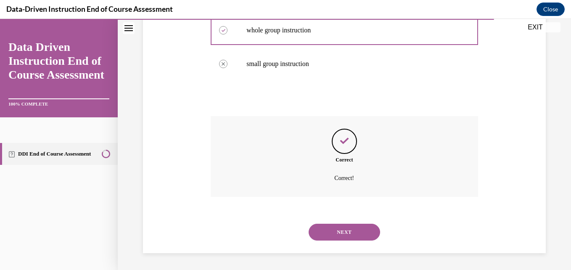
click at [337, 230] on button "NEXT" at bounding box center [345, 232] width 72 height 17
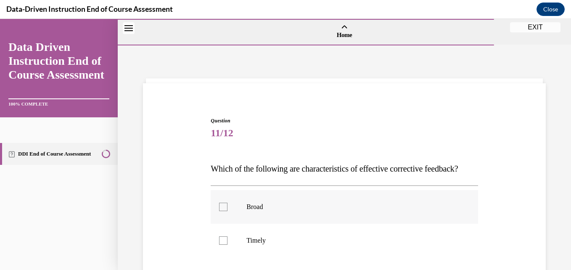
scroll to position [93, 0]
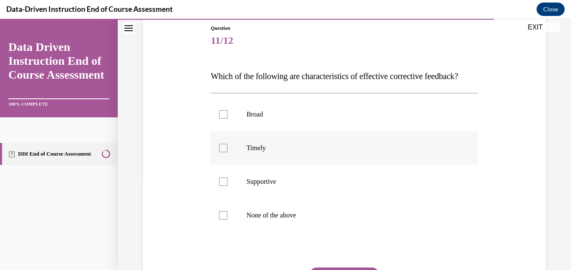
click at [277, 165] on label "Timely" at bounding box center [344, 148] width 267 height 34
click at [228, 152] on input "Timely" at bounding box center [223, 148] width 8 height 8
checkbox input "true"
click at [284, 186] on p "Supportive" at bounding box center [352, 182] width 210 height 8
click at [228, 186] on input "Supportive" at bounding box center [223, 182] width 8 height 8
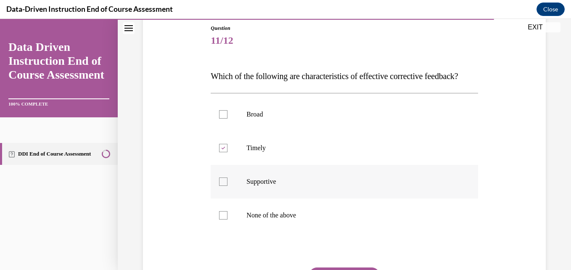
checkbox input "true"
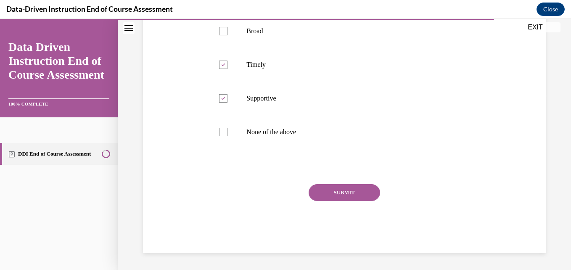
click at [315, 201] on button "SUBMIT" at bounding box center [345, 192] width 72 height 17
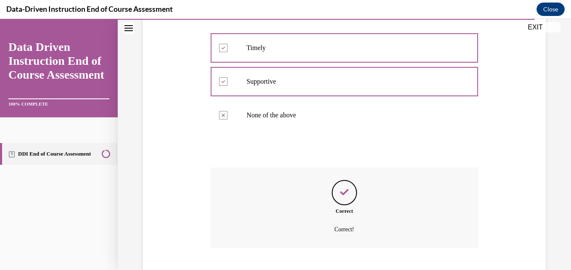
scroll to position [261, 0]
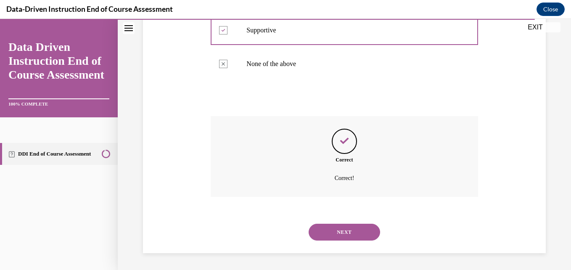
click at [332, 234] on button "NEXT" at bounding box center [345, 232] width 72 height 17
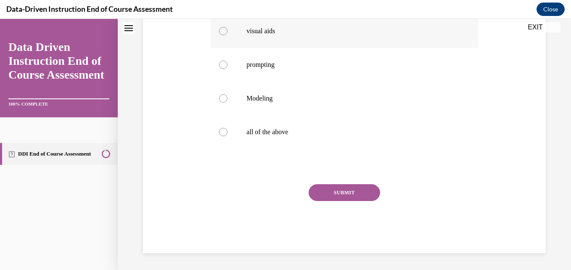
scroll to position [0, 0]
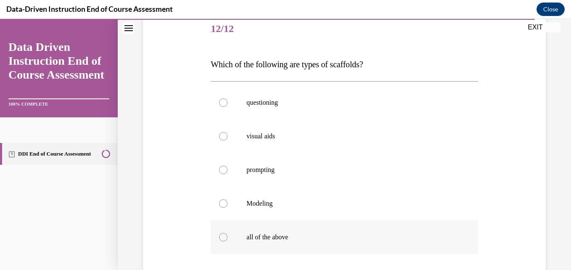
click at [290, 231] on label "all of the above" at bounding box center [344, 237] width 267 height 34
click at [228, 233] on input "all of the above" at bounding box center [223, 237] width 8 height 8
radio input "true"
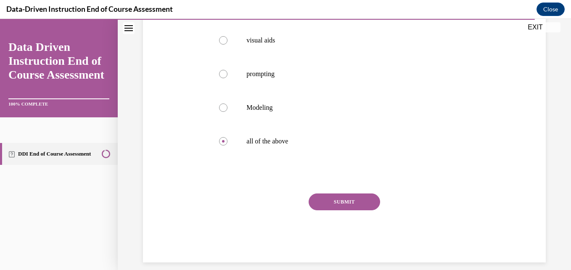
click at [318, 203] on button "SUBMIT" at bounding box center [345, 202] width 72 height 17
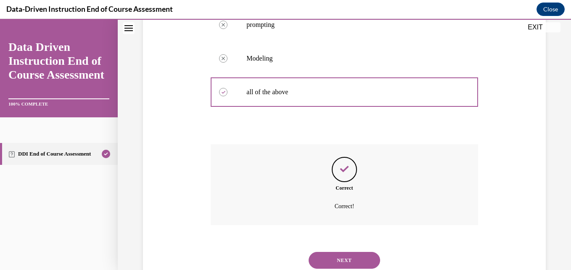
scroll to position [278, 0]
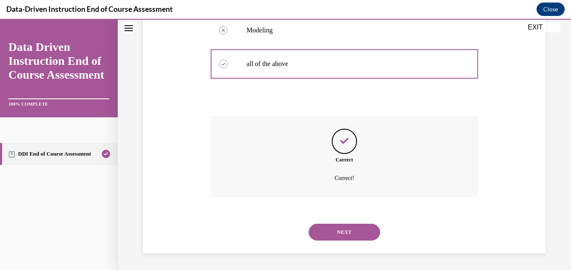
click at [328, 230] on button "NEXT" at bounding box center [345, 232] width 72 height 17
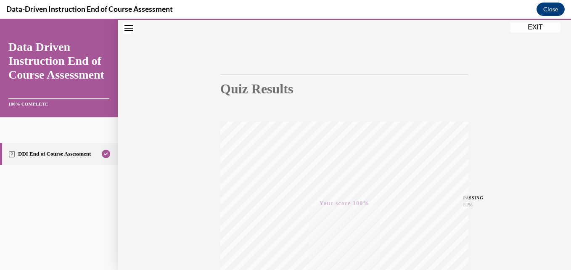
scroll to position [180, 0]
click at [531, 25] on button "EXIT" at bounding box center [535, 27] width 50 height 10
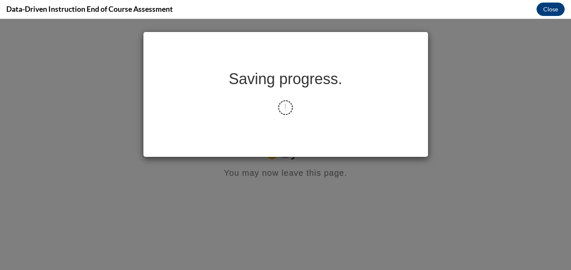
scroll to position [0, 0]
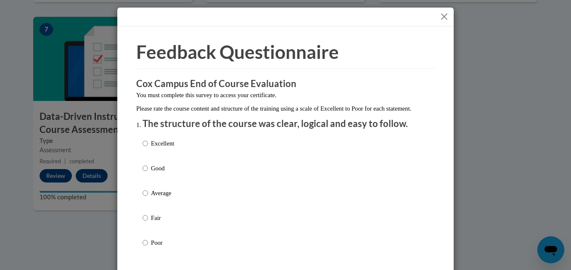
click at [165, 173] on p "Good" at bounding box center [162, 168] width 23 height 9
click at [148, 173] on input "Good" at bounding box center [145, 168] width 5 height 9
radio input "true"
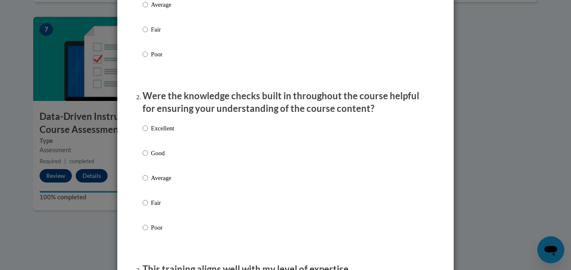
scroll to position [189, 0]
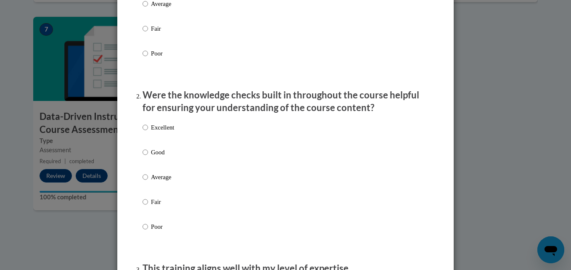
click at [148, 156] on div "Excellent Good Average Fair Poor" at bounding box center [159, 184] width 32 height 130
click at [151, 157] on p "Good" at bounding box center [162, 152] width 23 height 9
click at [148, 157] on input "Good" at bounding box center [145, 152] width 5 height 9
radio input "true"
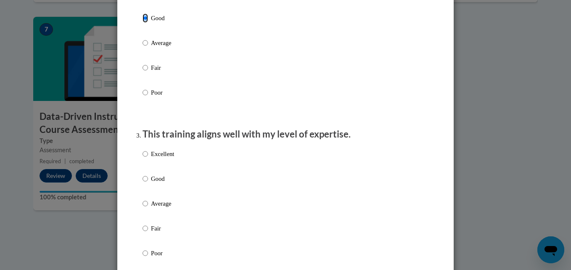
scroll to position [324, 0]
click at [159, 181] on div "Excellent Good Average Fair Poor" at bounding box center [159, 209] width 32 height 130
click at [143, 183] on input "Good" at bounding box center [145, 177] width 5 height 9
radio input "true"
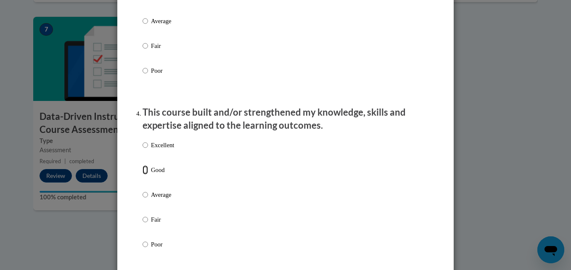
click at [143, 175] on input "Good" at bounding box center [145, 169] width 5 height 9
radio input "true"
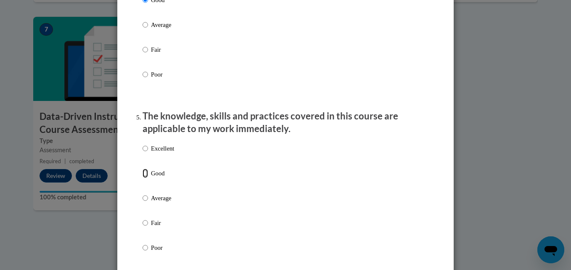
click at [143, 178] on input "Good" at bounding box center [145, 173] width 5 height 9
radio input "true"
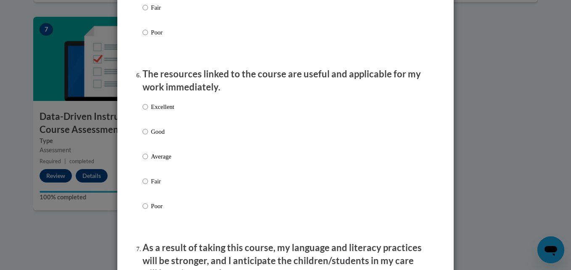
scroll to position [892, 0]
click at [143, 134] on input "Good" at bounding box center [145, 131] width 5 height 9
radio input "true"
click at [143, 136] on input "Good" at bounding box center [145, 131] width 5 height 9
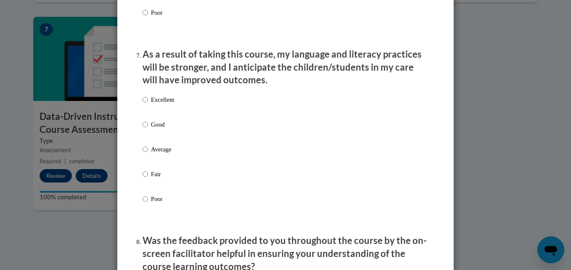
scroll to position [1089, 0]
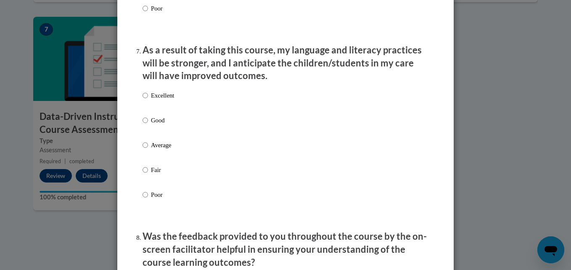
click at [143, 114] on label "Excellent" at bounding box center [159, 102] width 32 height 23
click at [143, 100] on input "Excellent" at bounding box center [145, 95] width 5 height 9
radio input "true"
click at [143, 124] on input "Good" at bounding box center [145, 120] width 5 height 9
radio input "true"
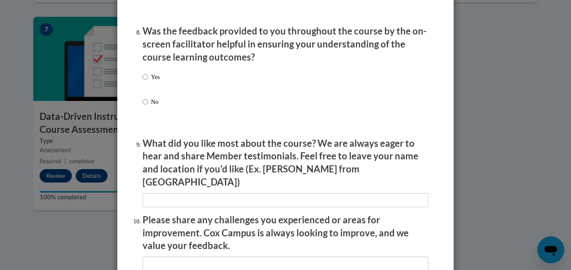
scroll to position [1295, 0]
click at [143, 79] on input "Yes" at bounding box center [145, 76] width 5 height 9
radio input "true"
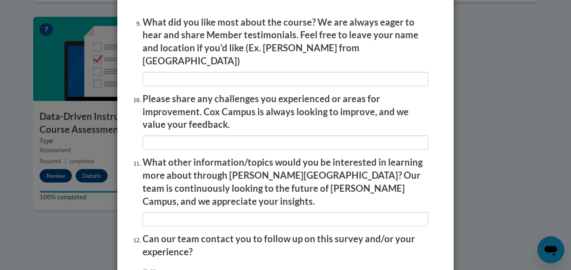
scroll to position [1416, 0]
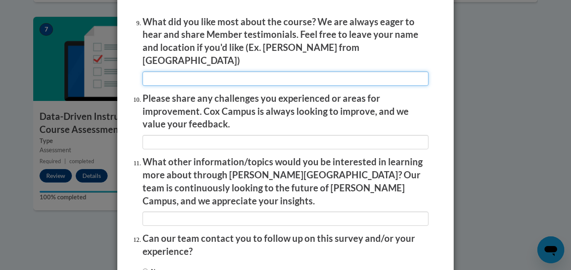
click at [172, 73] on input "textbox" at bounding box center [286, 79] width 286 height 14
type input "N/A"
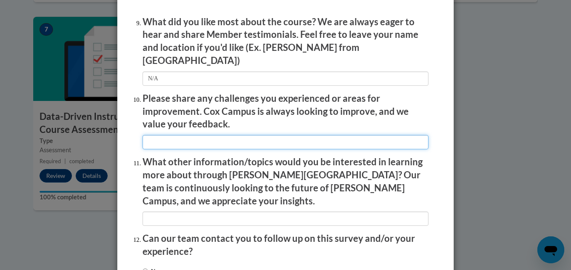
type input "N/A"
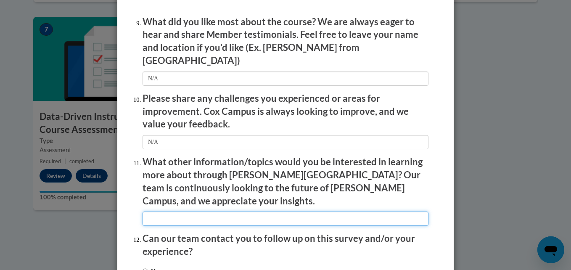
type input "N/A"
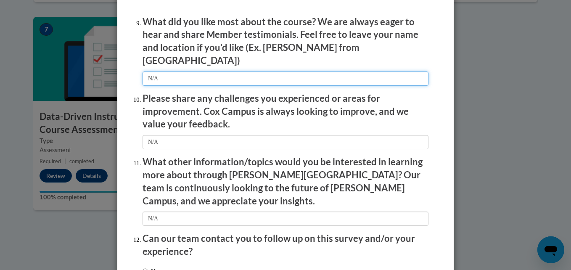
scroll to position [1478, 0]
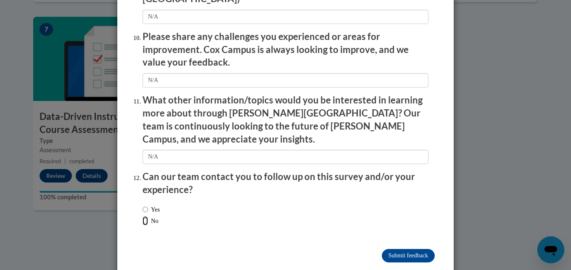
click at [143, 216] on input "No" at bounding box center [145, 220] width 5 height 9
radio input "true"
click at [399, 249] on input "Submit feedback" at bounding box center [408, 255] width 53 height 13
